Goal: Transaction & Acquisition: Obtain resource

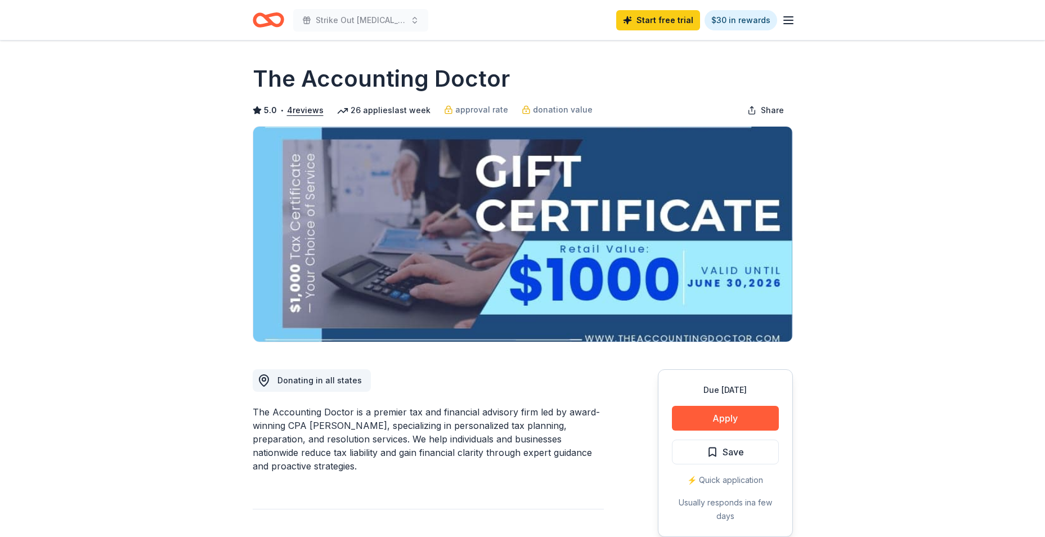
click at [267, 22] on icon "Home" at bounding box center [269, 20] width 32 height 26
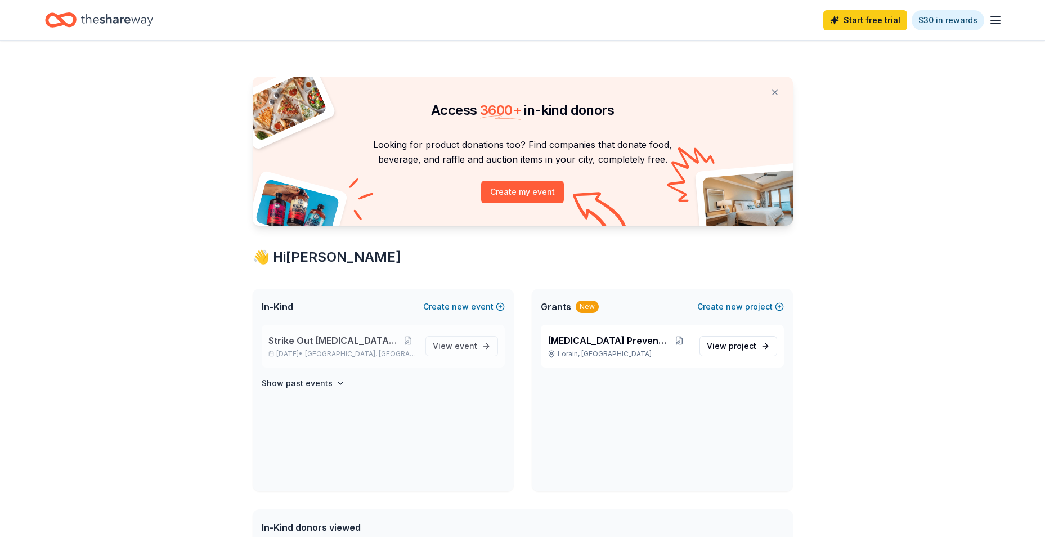
drag, startPoint x: 362, startPoint y: 342, endPoint x: 342, endPoint y: 334, distance: 21.2
click at [342, 334] on span "Strike Out [MEDICAL_DATA] BowlAMania" at bounding box center [334, 341] width 132 height 14
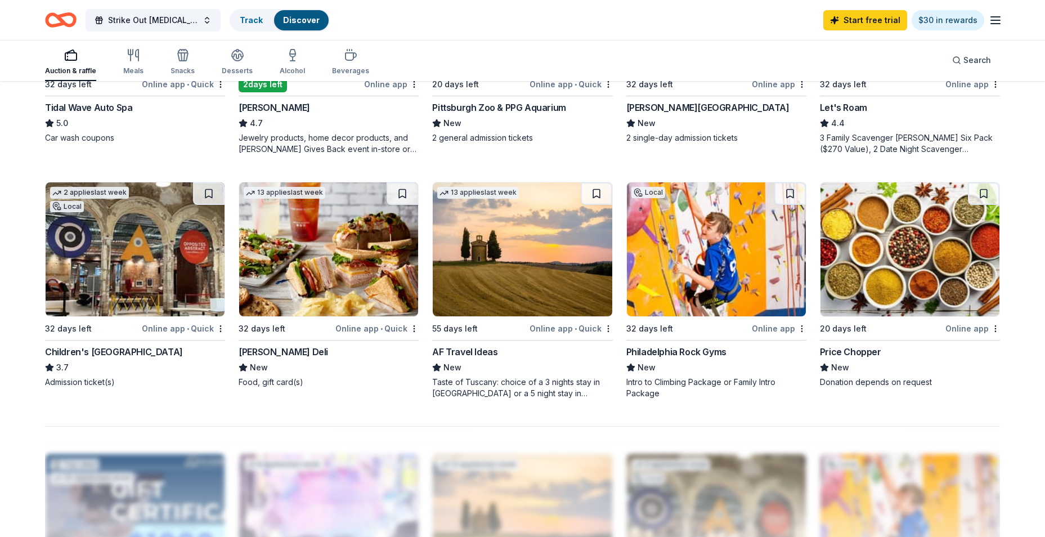
scroll to position [783, 0]
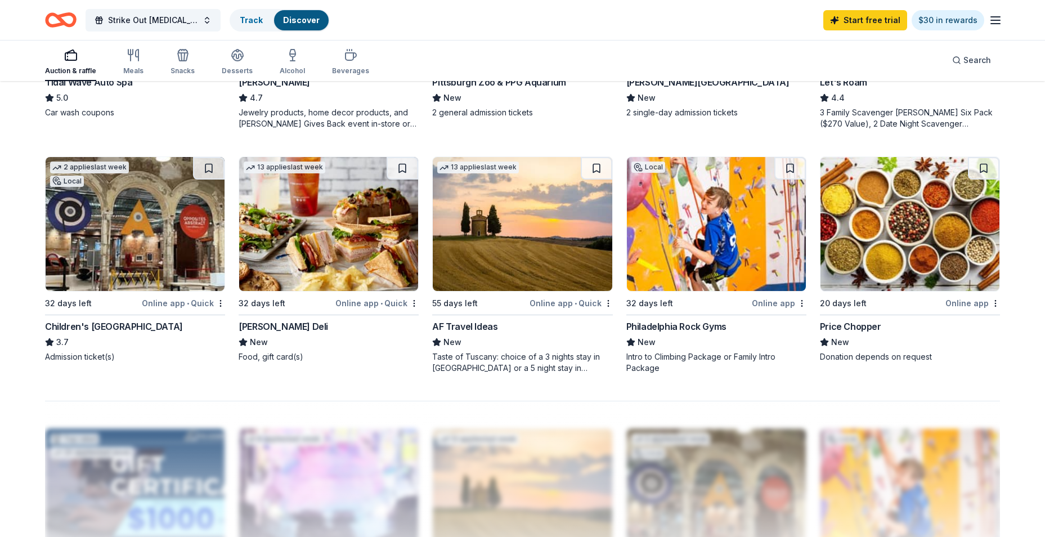
click at [654, 328] on div "Philadelphia Rock Gyms" at bounding box center [676, 327] width 100 height 14
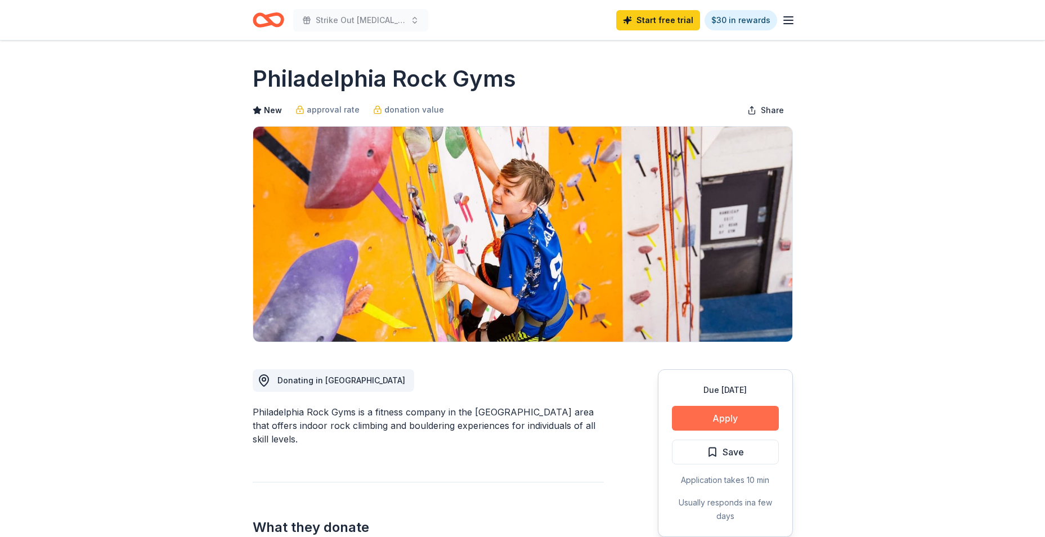
click at [707, 415] on button "Apply" at bounding box center [725, 418] width 107 height 25
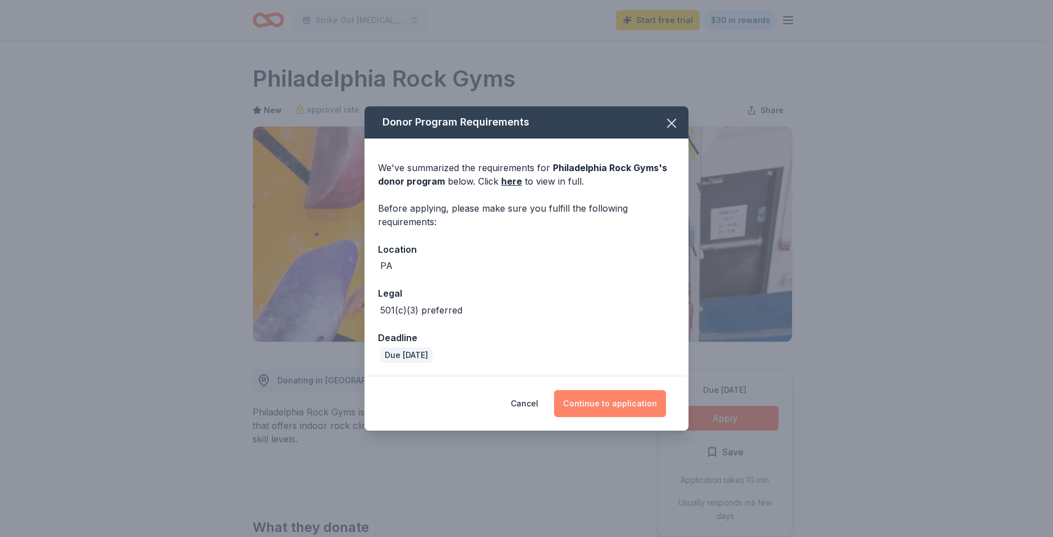
click at [605, 407] on button "Continue to application" at bounding box center [610, 403] width 112 height 27
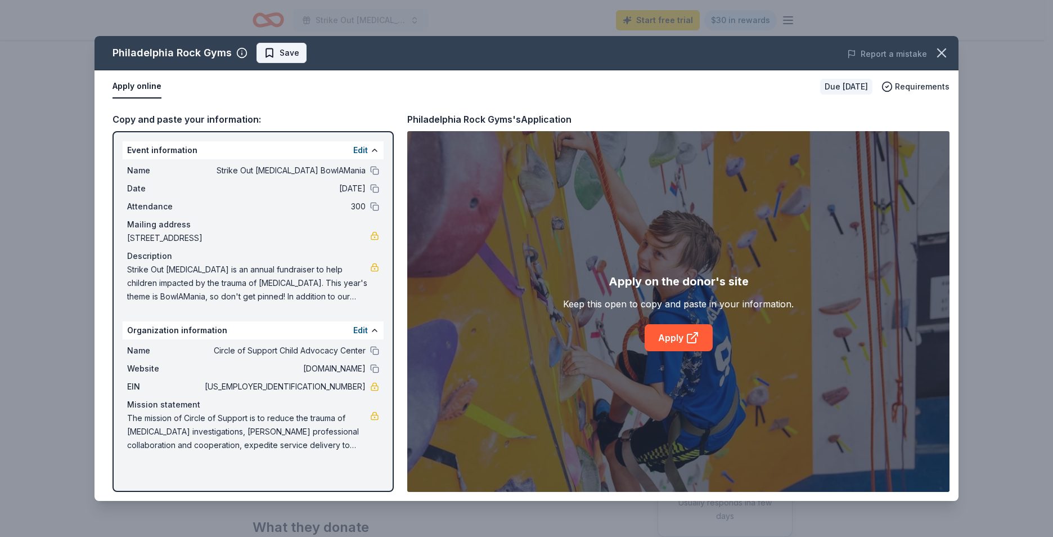
click at [276, 53] on span "Save" at bounding box center [281, 53] width 35 height 14
click at [177, 87] on div "Apply online" at bounding box center [462, 87] width 699 height 24
drag, startPoint x: 125, startPoint y: 168, endPoint x: 290, endPoint y: 201, distance: 168.1
click at [290, 201] on div "Name Strike Out Child Abuse BowlAMania Date 11/09/25 Attendance 300 Mailing add…" at bounding box center [253, 233] width 261 height 149
click at [676, 339] on link "Apply" at bounding box center [679, 337] width 68 height 27
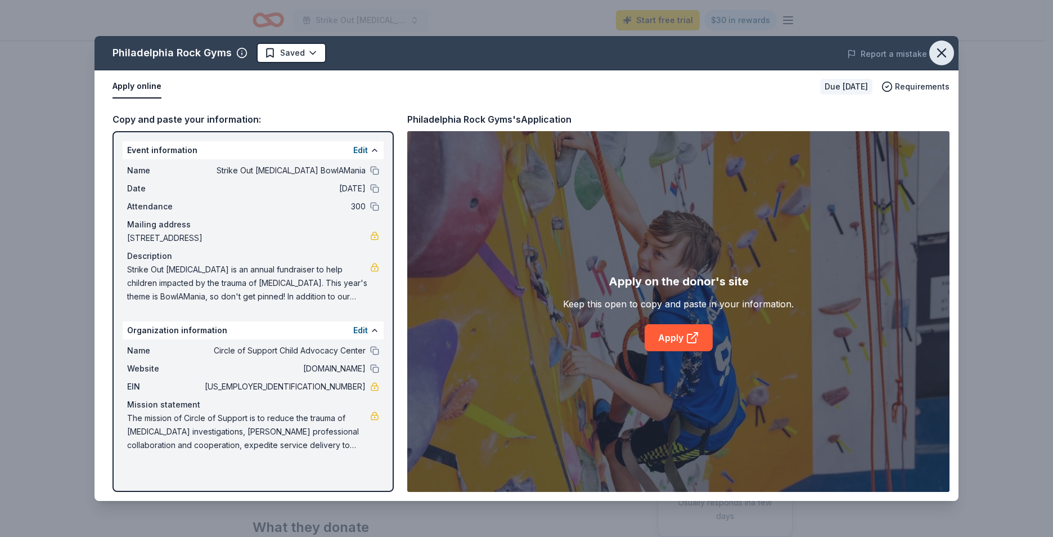
click at [935, 48] on icon "button" at bounding box center [942, 53] width 16 height 16
